Goal: Download file/media

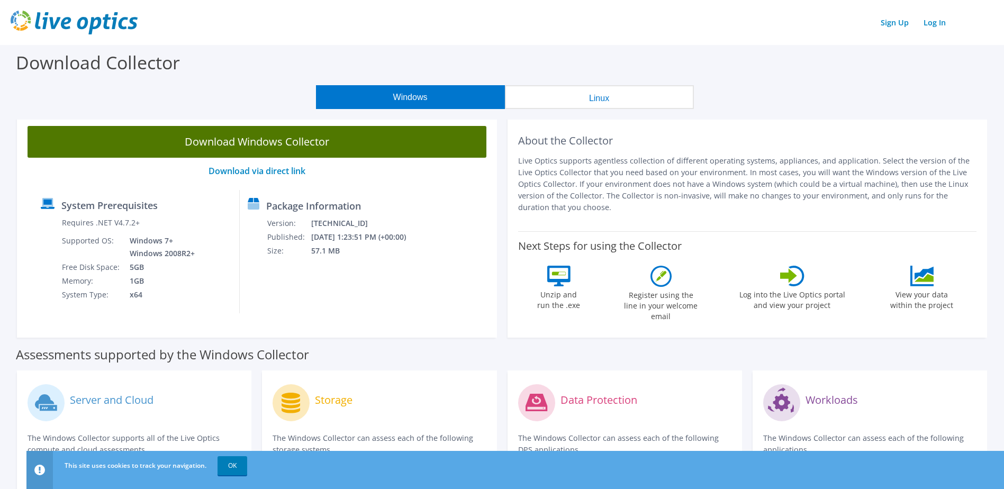
click at [230, 143] on link "Download Windows Collector" at bounding box center [257, 142] width 459 height 32
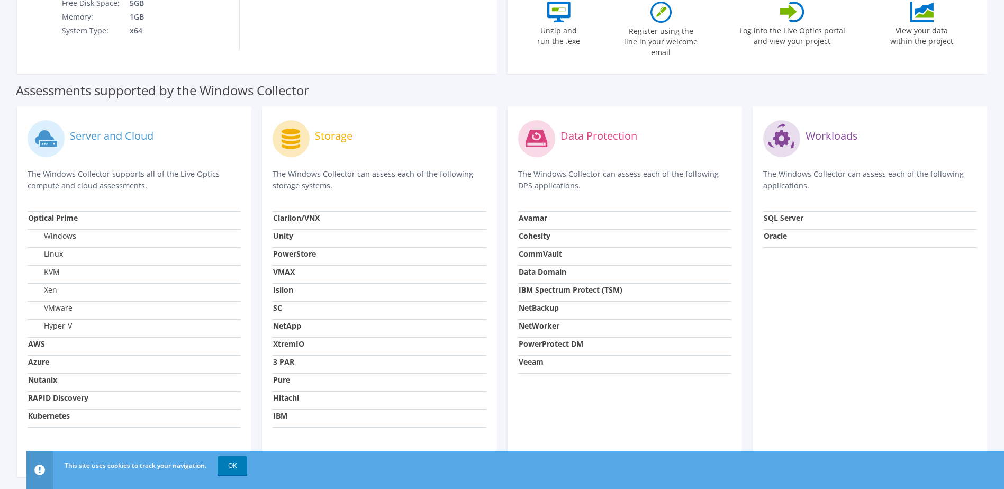
scroll to position [265, 0]
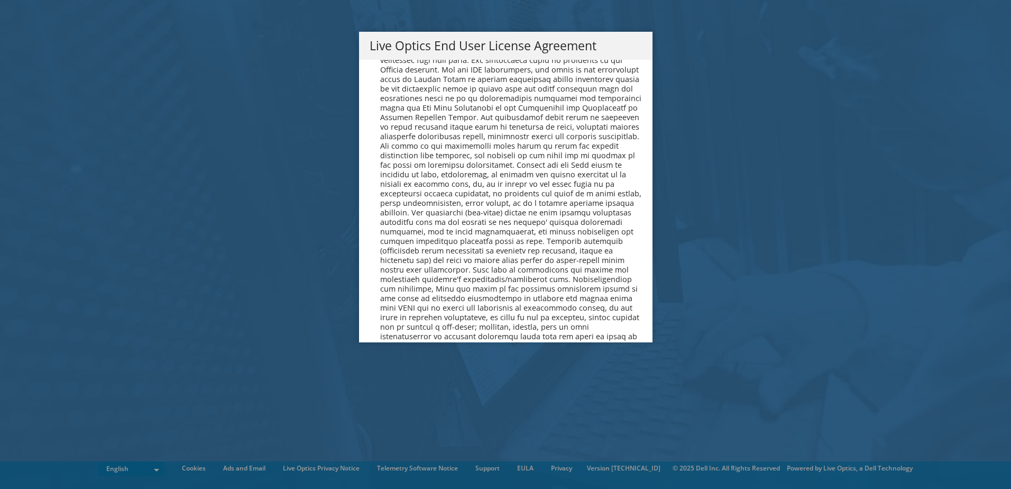
scroll to position [4000, 0]
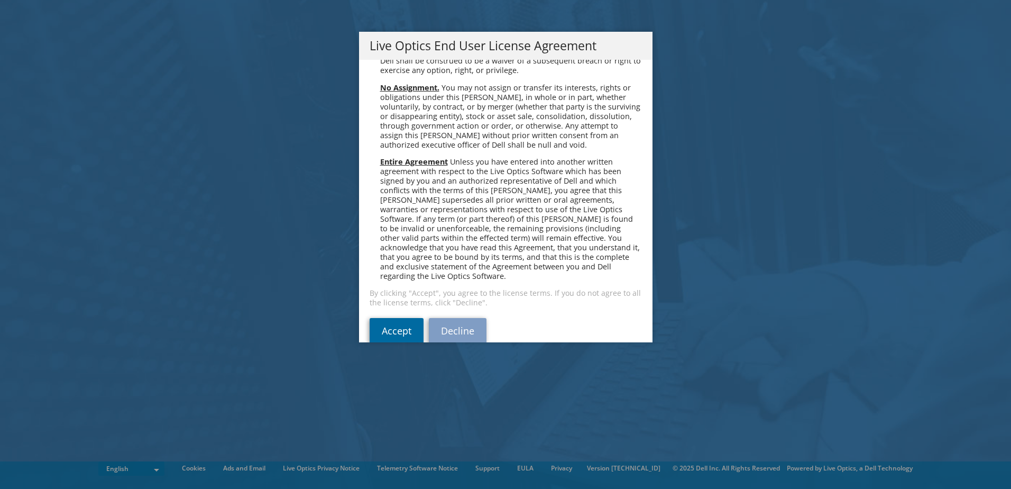
click at [386, 318] on link "Accept" at bounding box center [397, 330] width 54 height 25
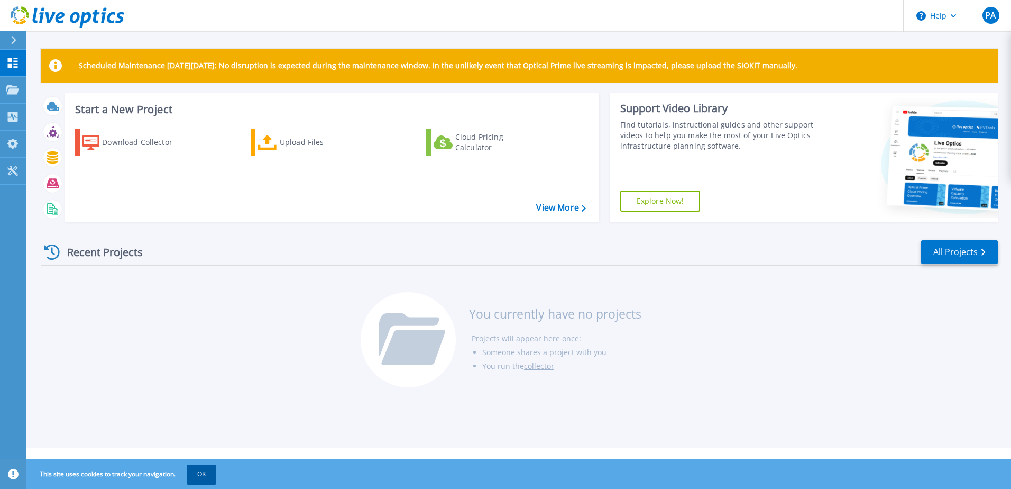
click at [195, 472] on button "OK" at bounding box center [202, 473] width 30 height 19
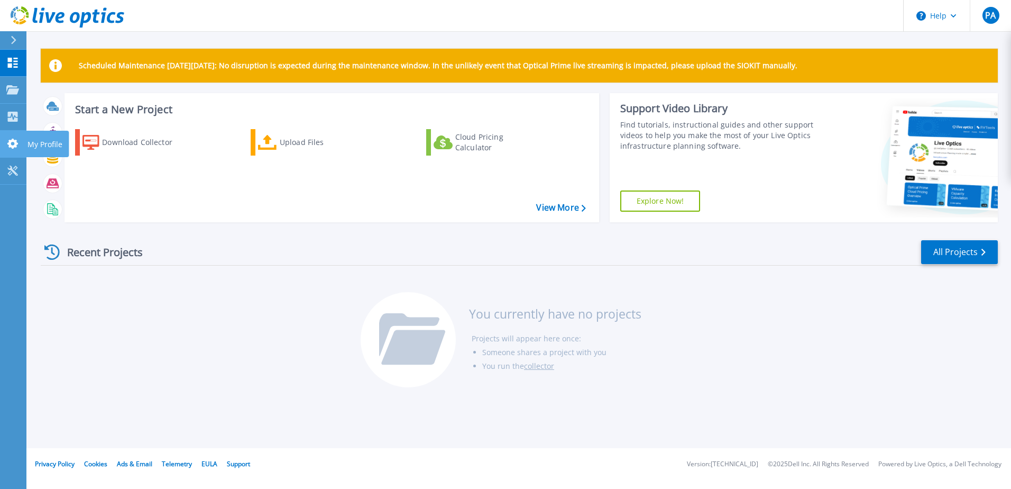
click at [12, 144] on icon at bounding box center [12, 144] width 13 height 10
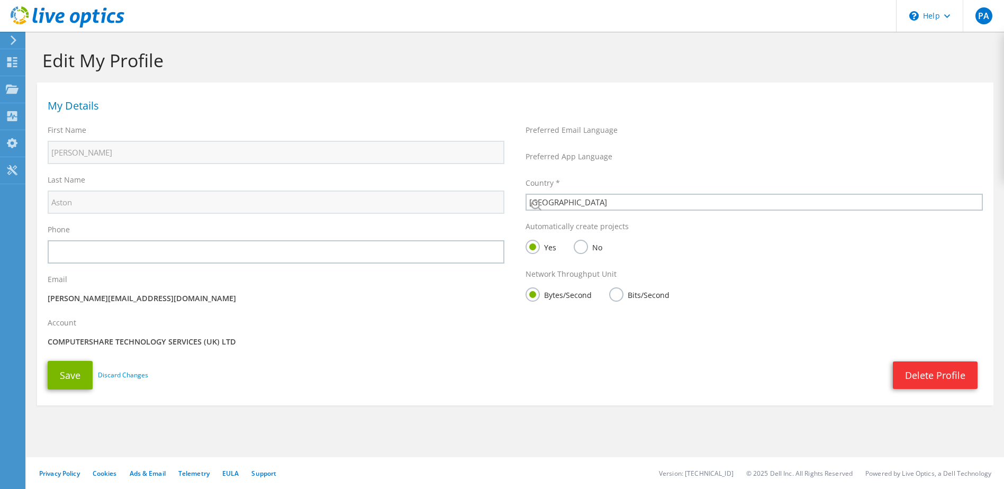
select select "75"
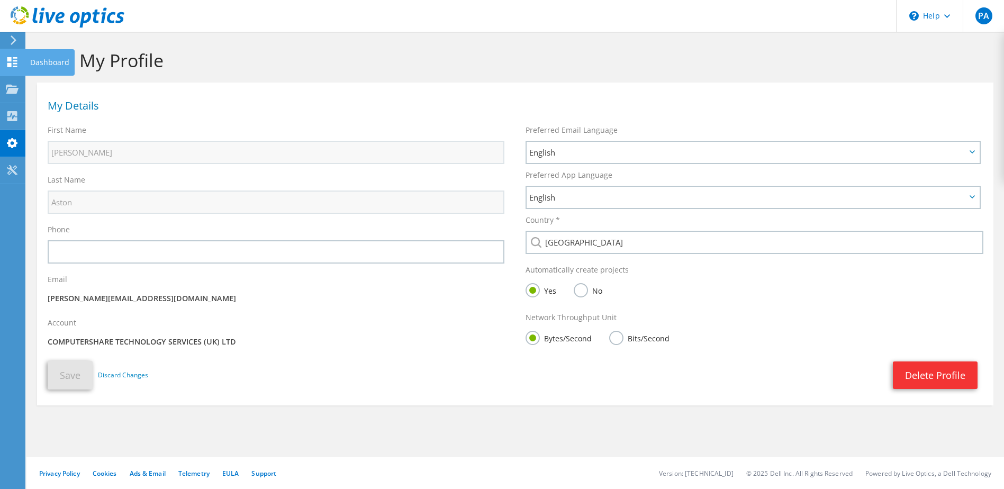
click at [6, 65] on icon at bounding box center [12, 62] width 13 height 10
